Goal: Task Accomplishment & Management: Use online tool/utility

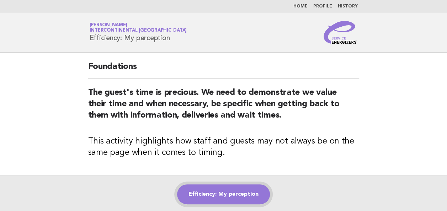
drag, startPoint x: 0, startPoint y: 0, endPoint x: 225, endPoint y: 188, distance: 293.5
click at [225, 188] on link "Efficiency: My perception" at bounding box center [223, 194] width 93 height 20
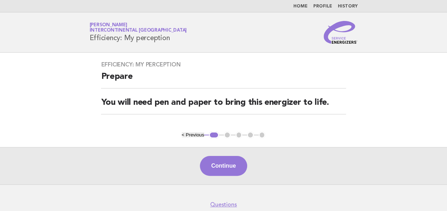
drag, startPoint x: 224, startPoint y: 187, endPoint x: 204, endPoint y: 169, distance: 26.7
click at [204, 169] on button "Continue" at bounding box center [223, 166] width 47 height 20
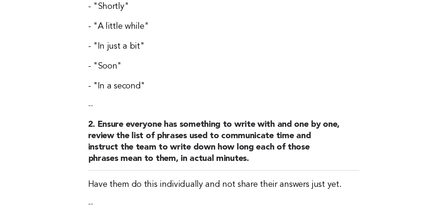
scroll to position [369, 0]
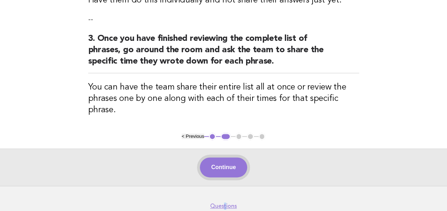
click at [225, 162] on button "Continue" at bounding box center [223, 167] width 47 height 20
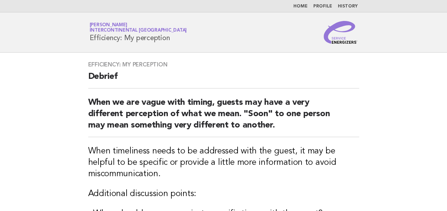
scroll to position [179, 0]
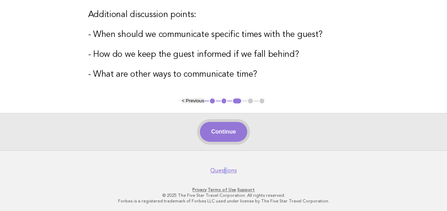
click at [239, 132] on button "Continue" at bounding box center [223, 132] width 47 height 20
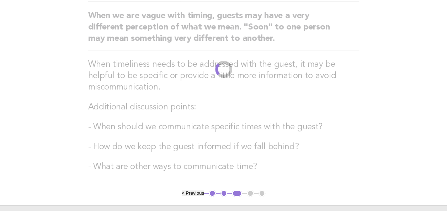
scroll to position [0, 0]
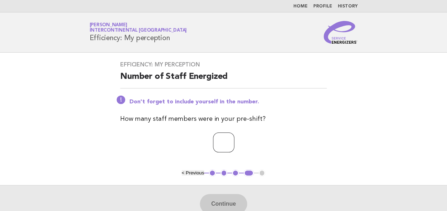
click at [217, 140] on input "number" at bounding box center [223, 143] width 21 height 20
type input "*"
click at [234, 194] on button "Continue" at bounding box center [223, 204] width 47 height 20
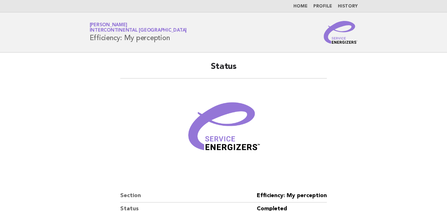
click at [304, 5] on link "Home" at bounding box center [300, 6] width 14 height 4
